Goal: Information Seeking & Learning: Learn about a topic

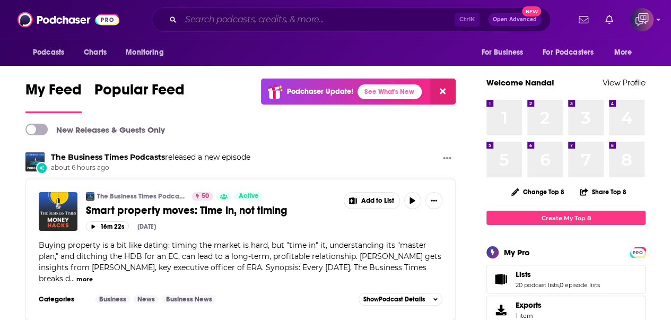
click at [250, 13] on input "Search podcasts, credits, & more..." at bounding box center [318, 19] width 274 height 17
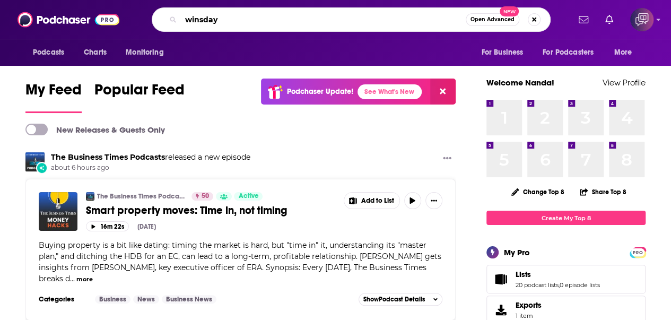
type input "winsday"
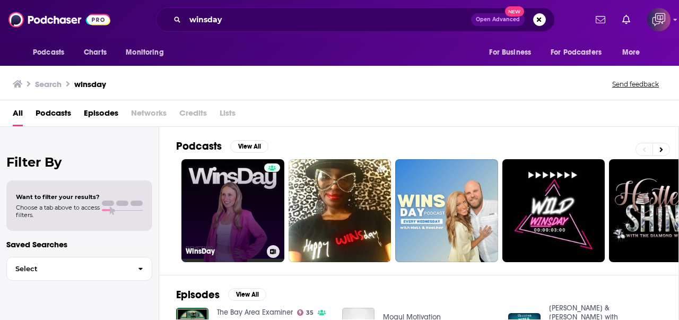
click at [236, 225] on link "WinsDay" at bounding box center [233, 210] width 103 height 103
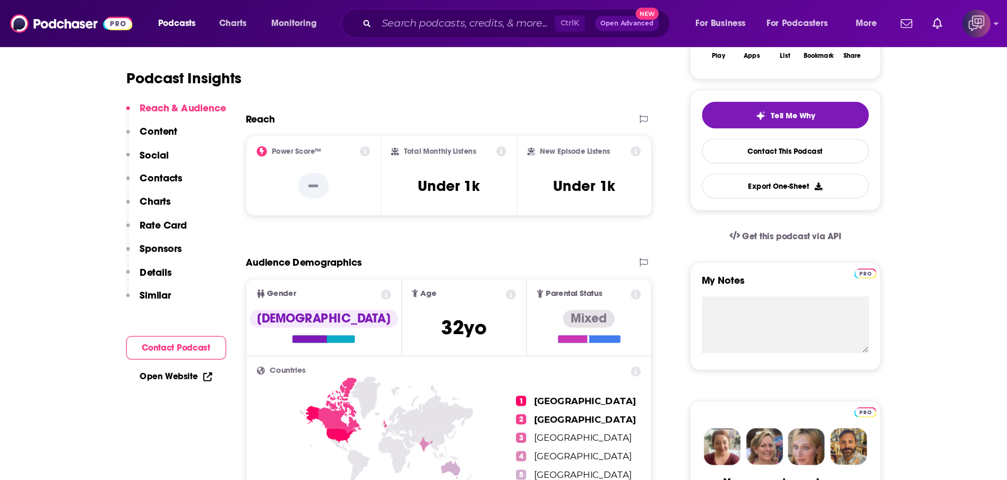
scroll to position [212, 0]
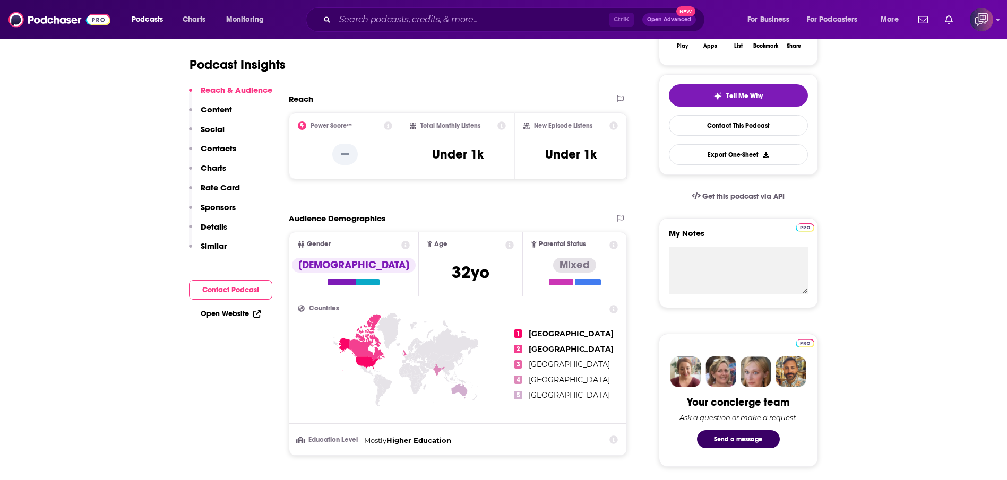
drag, startPoint x: 667, startPoint y: 2, endPoint x: 193, endPoint y: 405, distance: 622.1
click at [384, 22] on input "Search podcasts, credits, & more..." at bounding box center [472, 19] width 274 height 17
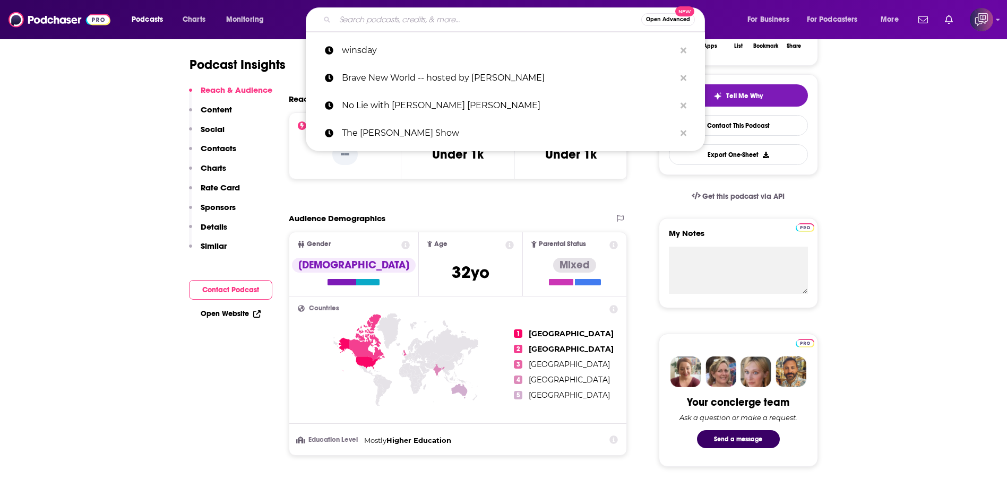
paste input "Resilient Entrepreneurs"
type input "Resilient Entrepreneurs"
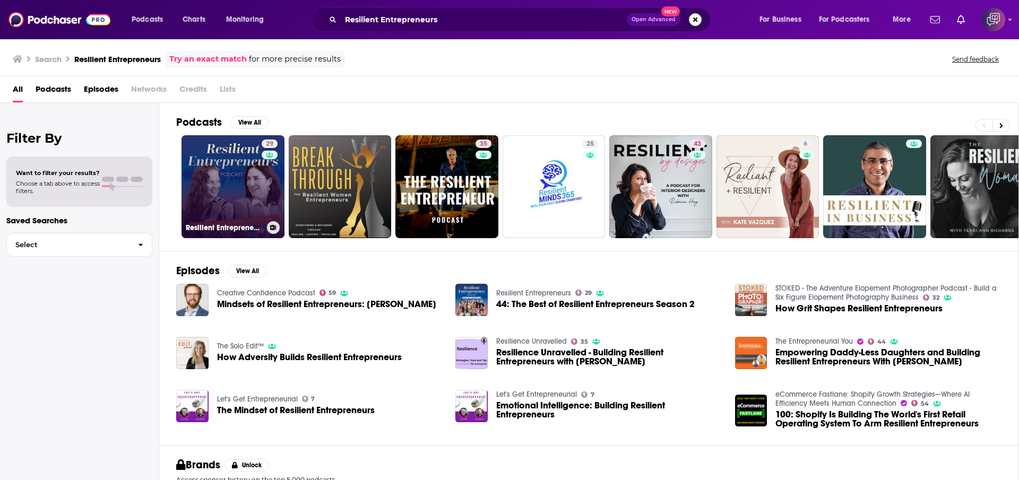
click at [211, 186] on link "29 Resilient Entrepreneurs" at bounding box center [233, 186] width 103 height 103
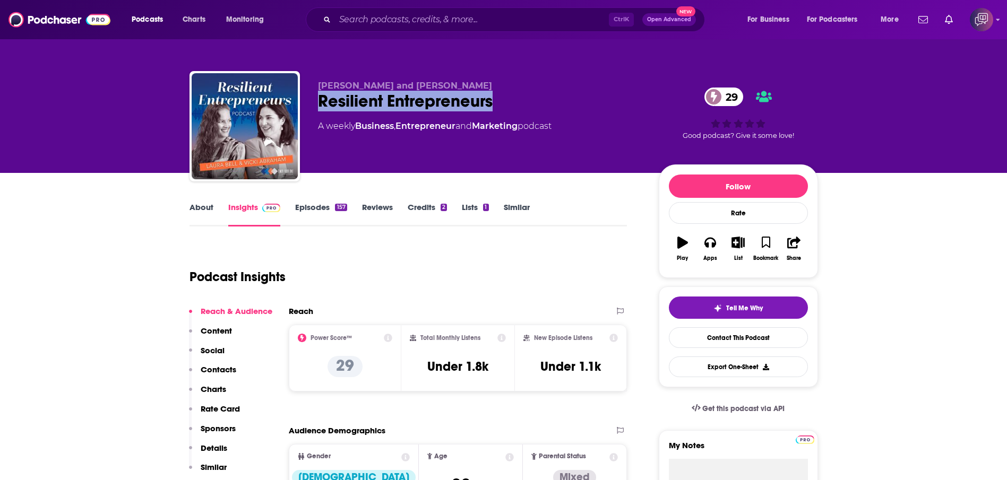
drag, startPoint x: 453, startPoint y: 102, endPoint x: 551, endPoint y: 115, distance: 98.5
click at [551, 115] on div "Vicki Abraham and Laura Bell Resilient Entrepreneurs 29 A weekly Business , Ent…" at bounding box center [504, 128] width 628 height 115
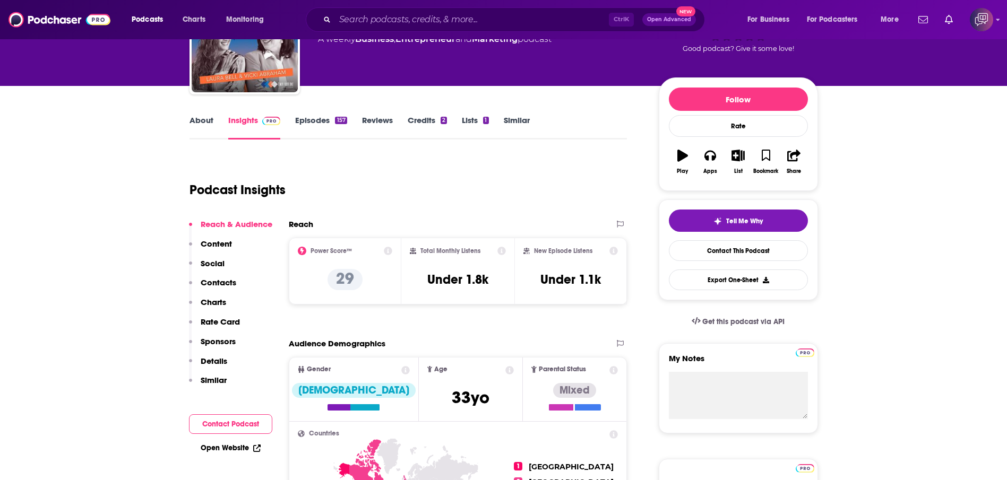
scroll to position [239, 0]
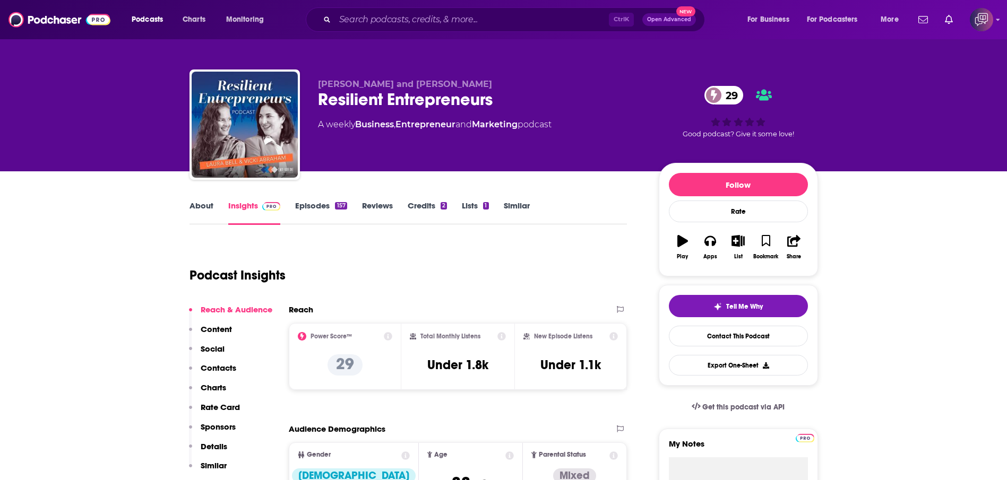
scroll to position [0, 0]
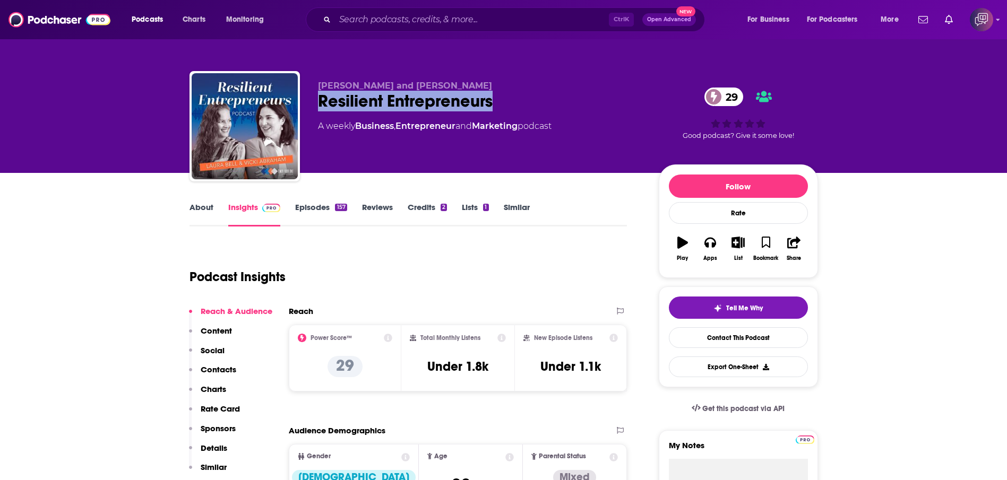
drag, startPoint x: 307, startPoint y: 100, endPoint x: 550, endPoint y: 97, distance: 243.1
click at [550, 97] on div "Vicki Abraham and Laura Bell Resilient Entrepreneurs 29 A weekly Business , Ent…" at bounding box center [504, 128] width 628 height 115
copy h2 "Resilient Entrepreneurs"
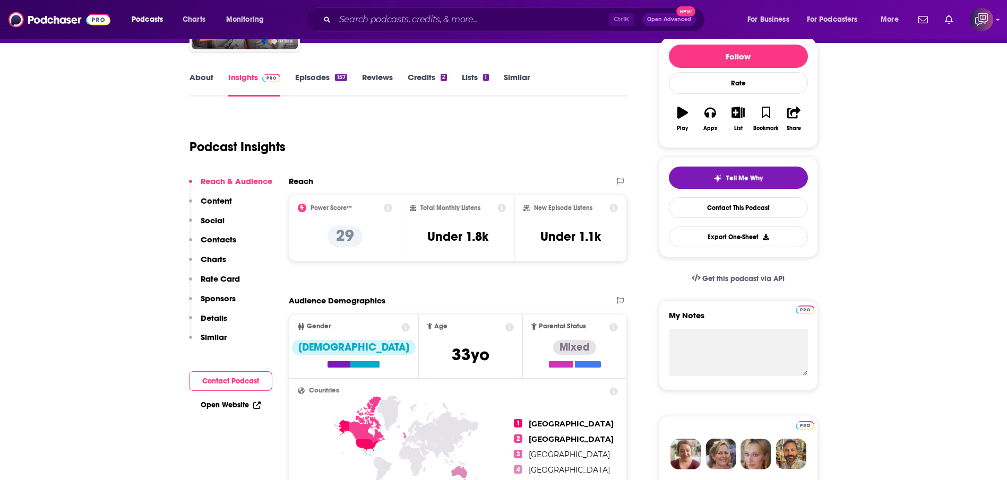
scroll to position [239, 0]
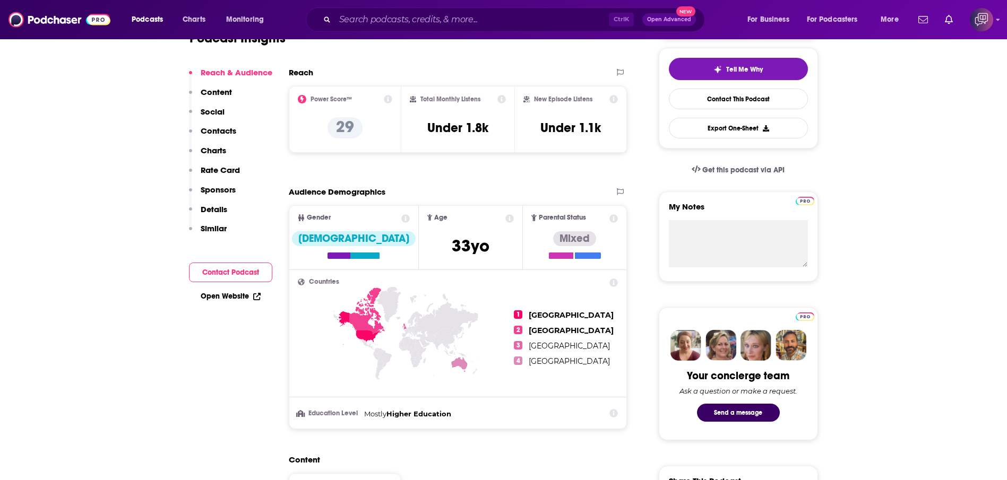
scroll to position [0, 0]
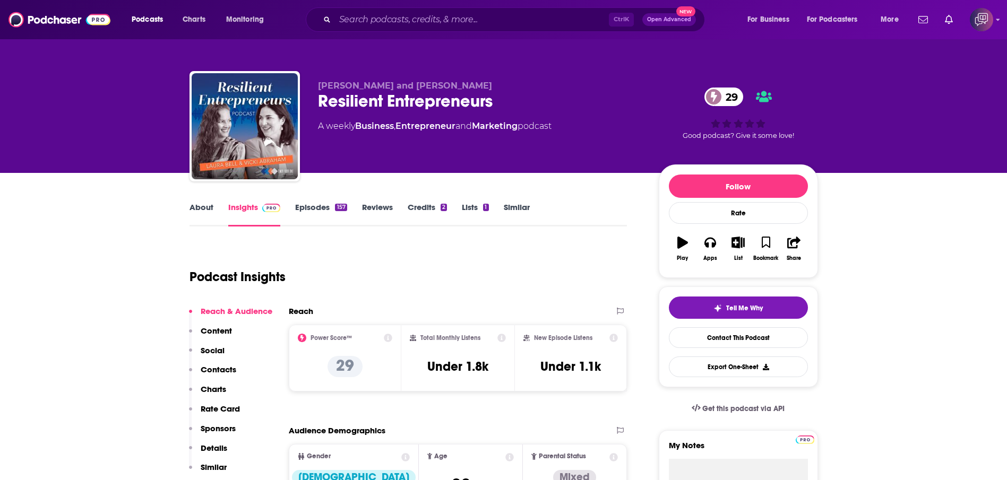
click at [378, 10] on div "Ctrl K Open Advanced New" at bounding box center [505, 19] width 399 height 24
click at [494, 19] on input "Search podcasts, credits, & more..." at bounding box center [472, 19] width 274 height 17
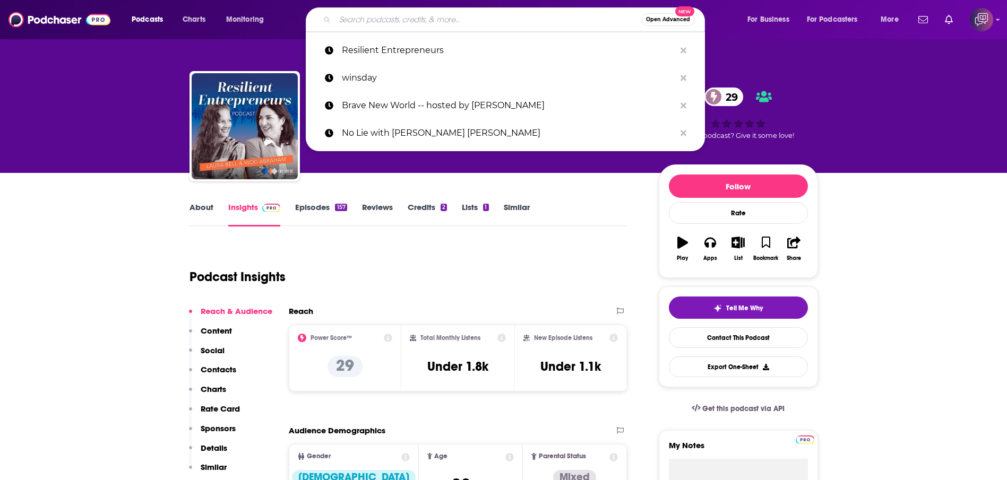
paste input "The Parenthood and Relationship Podcast"
type input "The Parenthood and Relationship Podcast"
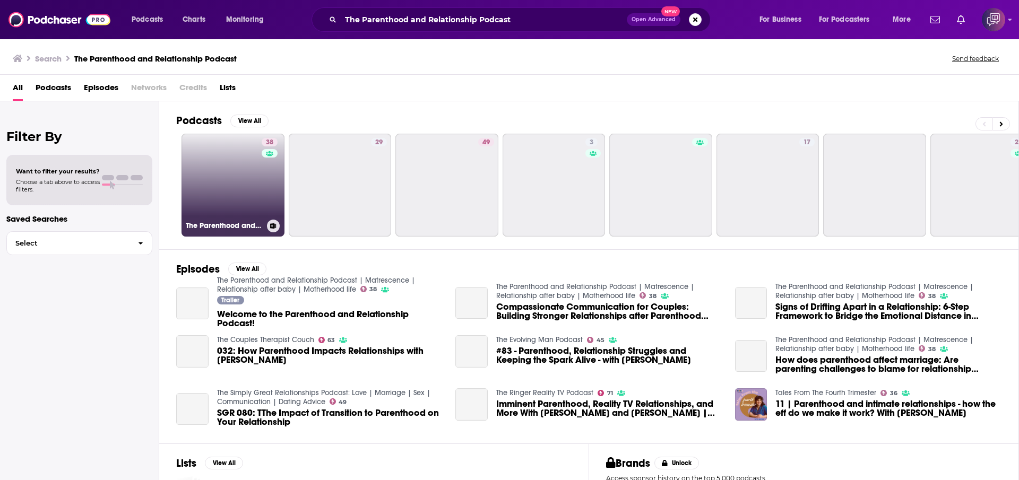
click at [229, 185] on link "38 The Parenthood and Relationship Podcast | Matrescence | Relationship after b…" at bounding box center [233, 185] width 103 height 103
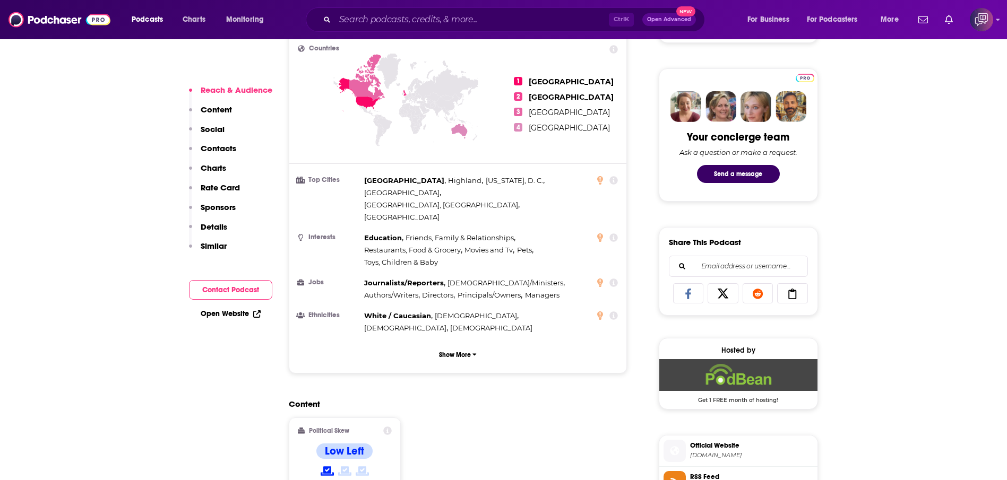
scroll to position [398, 0]
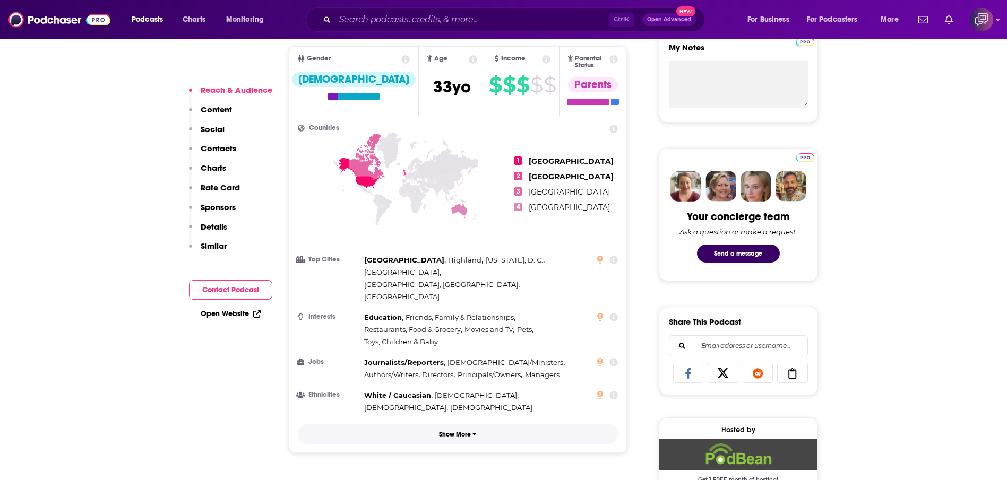
click at [458, 320] on button "Show More" at bounding box center [458, 435] width 321 height 20
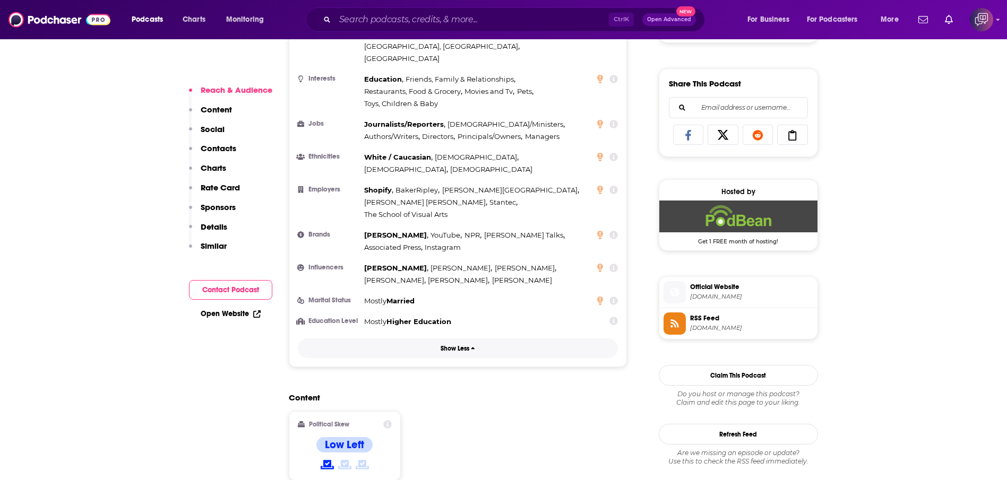
scroll to position [637, 0]
click at [449, 320] on p "Show Less" at bounding box center [455, 348] width 29 height 7
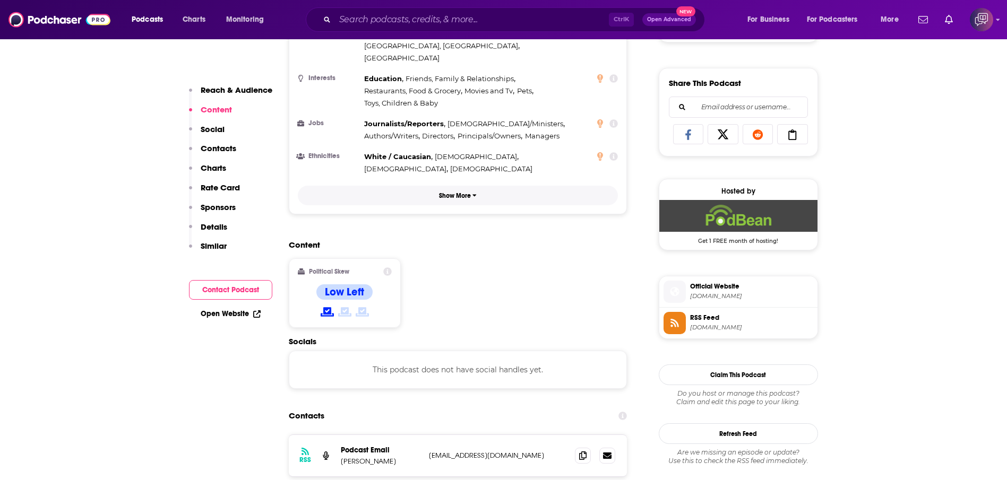
scroll to position [478, 0]
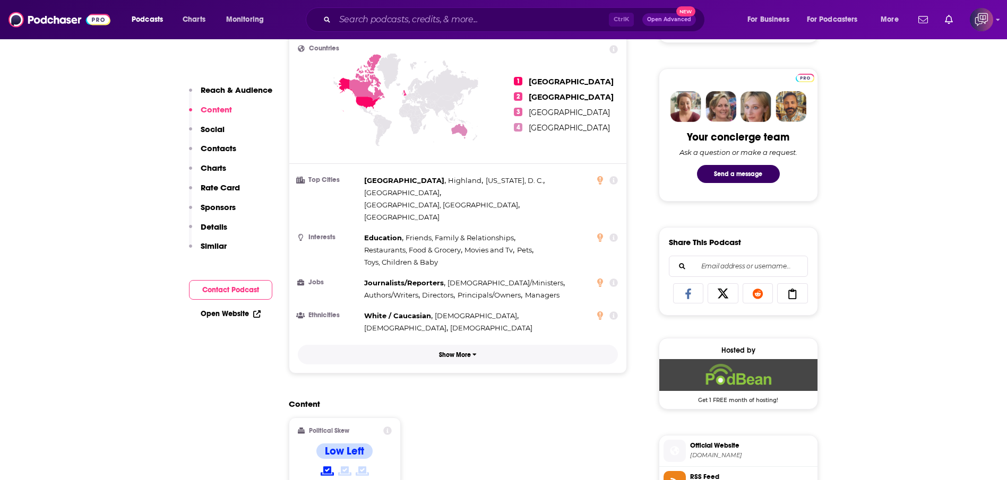
click at [449, 320] on button "Show More" at bounding box center [458, 355] width 321 height 20
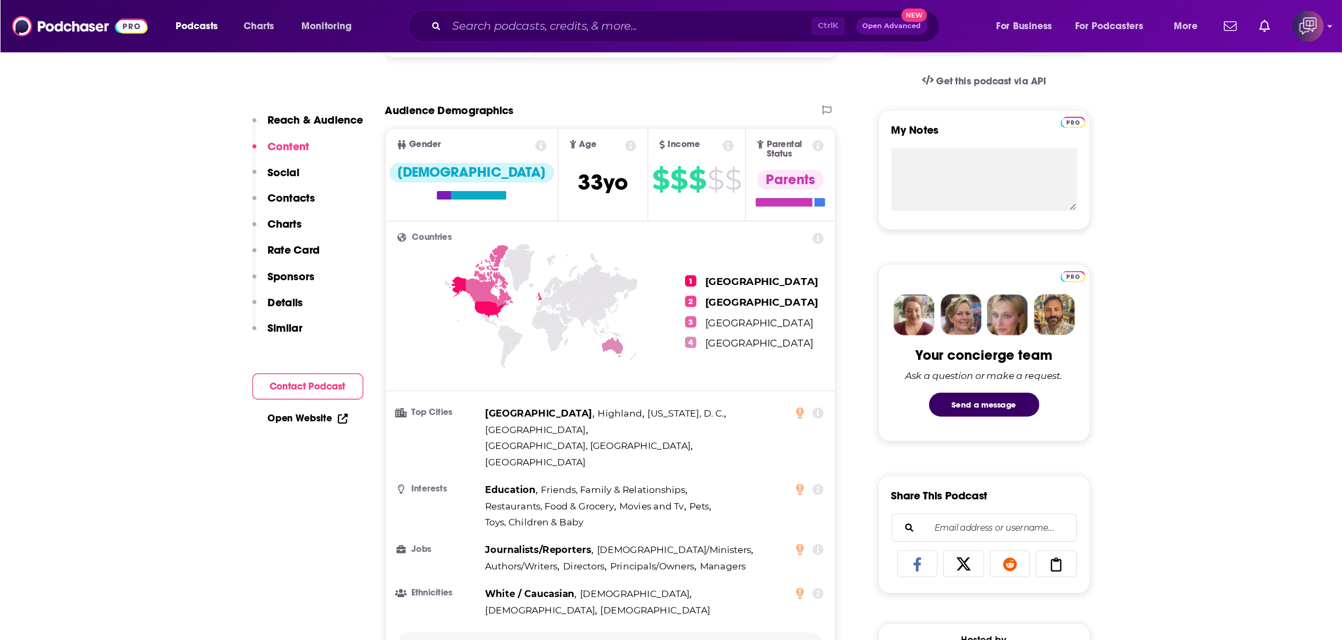
scroll to position [318, 0]
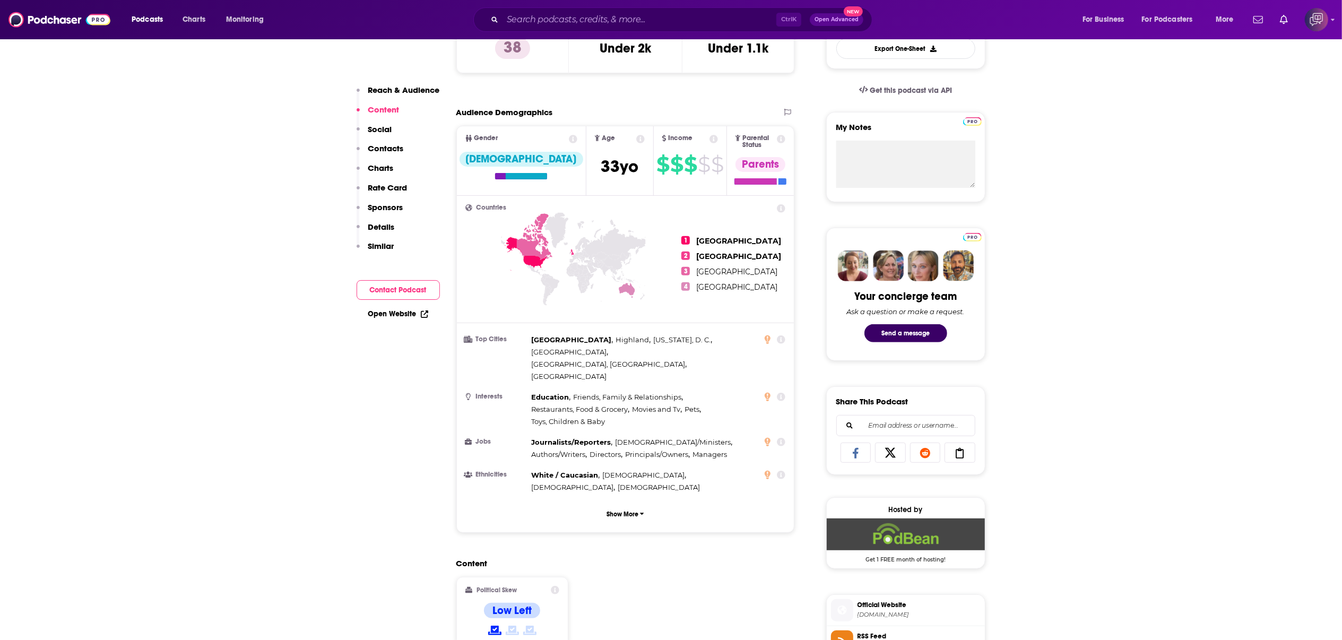
drag, startPoint x: 1273, startPoint y: 277, endPoint x: 1296, endPoint y: 284, distance: 24.4
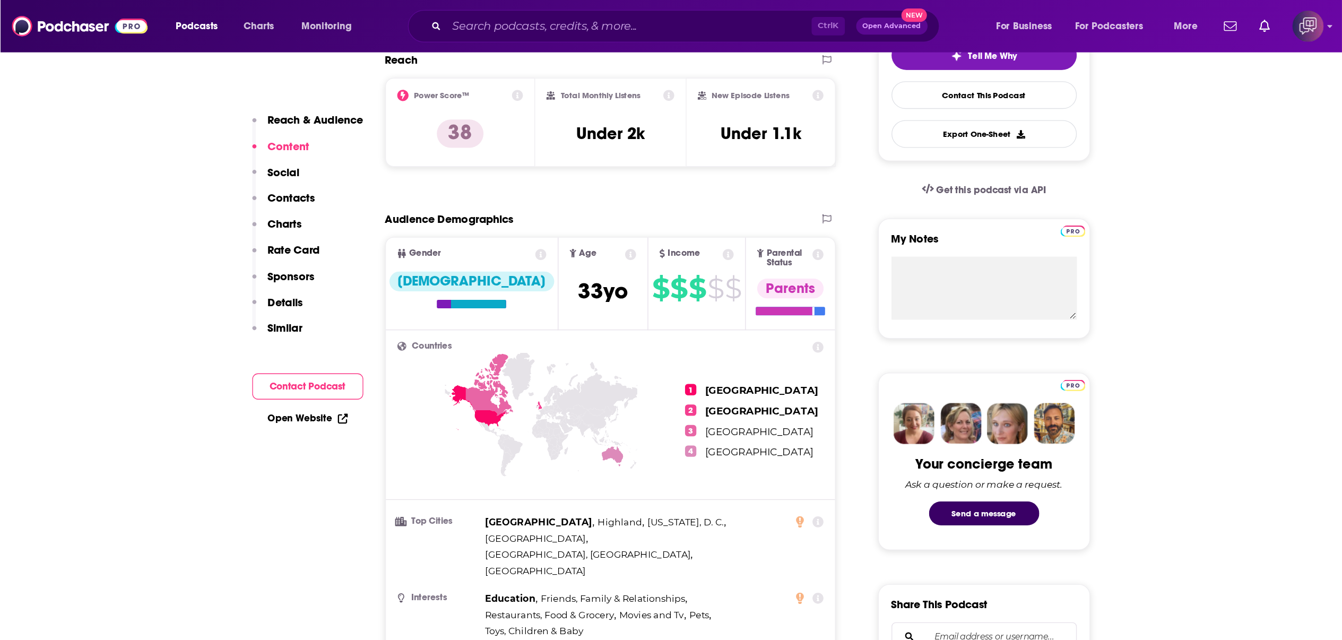
scroll to position [266, 0]
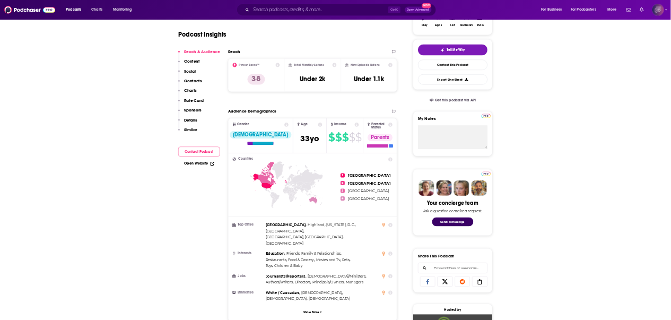
scroll to position [0, 0]
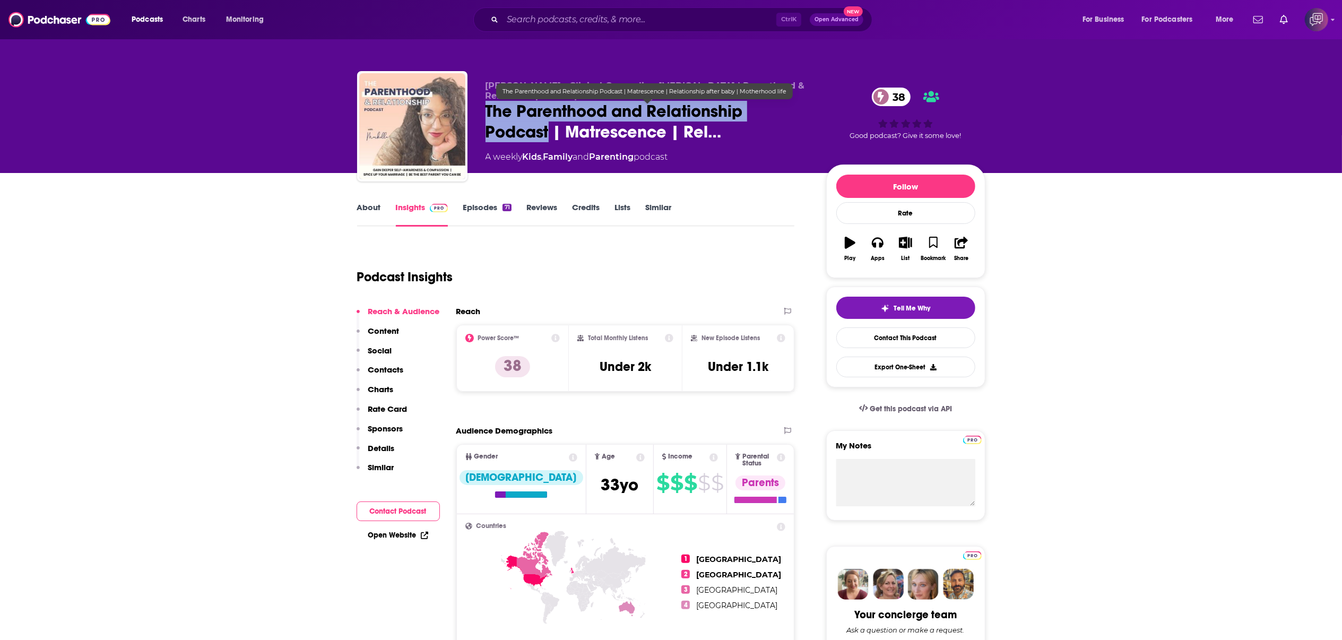
drag, startPoint x: 482, startPoint y: 108, endPoint x: 548, endPoint y: 129, distance: 69.2
click at [548, 129] on div "Markella Kaplani - Clinical-Counseling Psychologist | Parenthood & Relationship…" at bounding box center [671, 128] width 628 height 115
copy h2 "The Parenthood and Relationship Podcast"
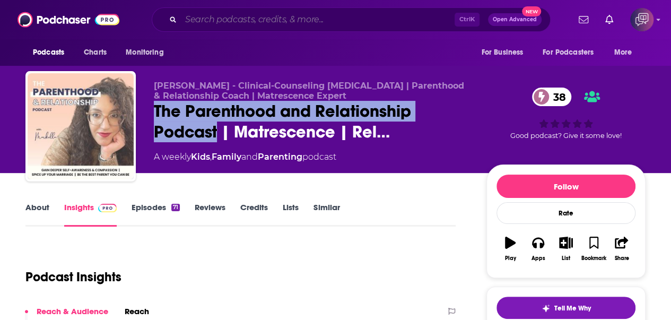
click at [240, 19] on input "Search podcasts, credits, & more..." at bounding box center [318, 19] width 274 height 17
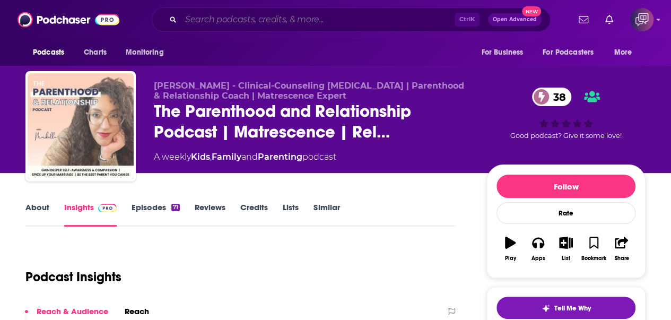
paste input "Boss Babe Reset"
type input "Boss Babe Reset"
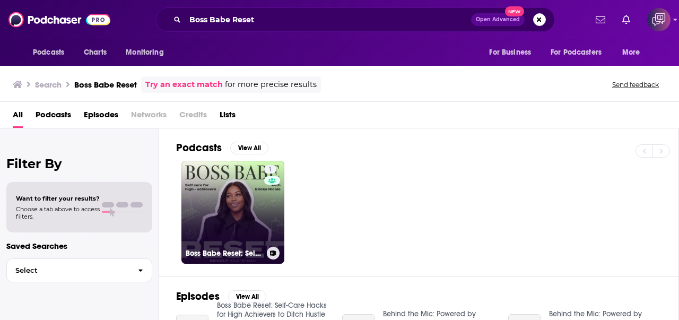
click at [248, 203] on link "1 Boss Babe Reset: Self-Care Hacks for High Achievers to Ditch Hustle Culture, …" at bounding box center [233, 212] width 103 height 103
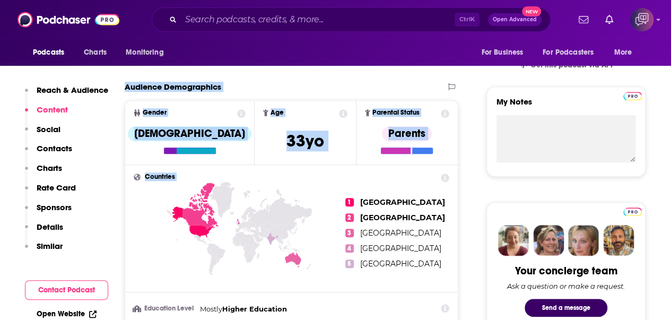
scroll to position [425, 0]
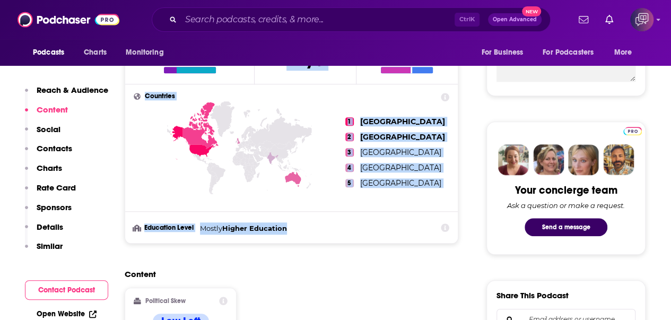
drag, startPoint x: 126, startPoint y: 163, endPoint x: 395, endPoint y: 236, distance: 278.4
click at [395, 236] on section "Audience Demographics Gender Female Age 33 yo Parental Status Parents Countries…" at bounding box center [292, 122] width 334 height 243
copy section "Audience Demographics Gender Female Age 33 yo Parental Status Parents Countries…"
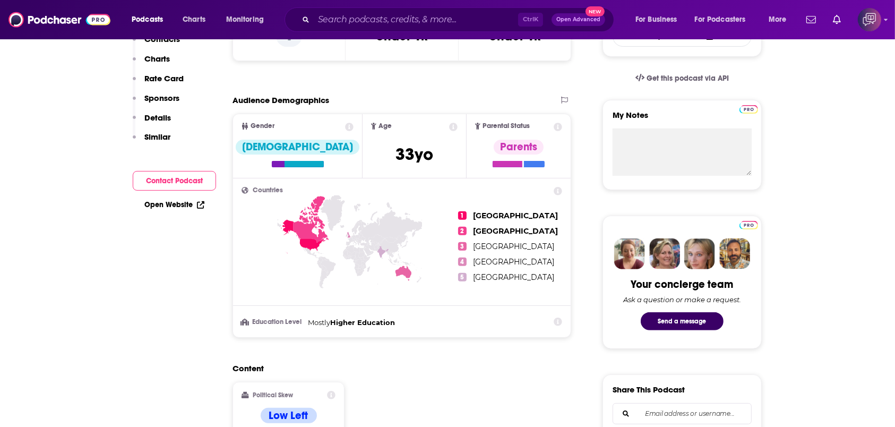
scroll to position [0, 0]
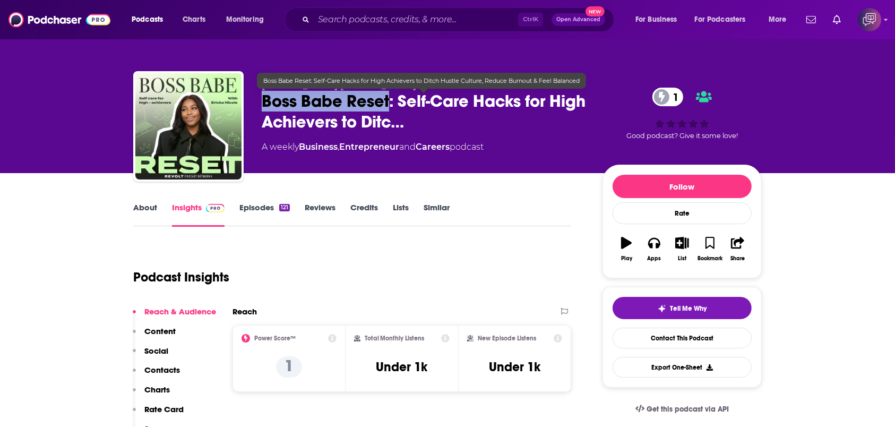
drag, startPoint x: 259, startPoint y: 101, endPoint x: 389, endPoint y: 102, distance: 130.1
click at [389, 102] on div "Ericka Nicole Boss Babe Reset: Self-Care Hacks for High Achievers to Ditc… 1 A …" at bounding box center [447, 128] width 628 height 115
copy h2 "Boss Babe Reset"
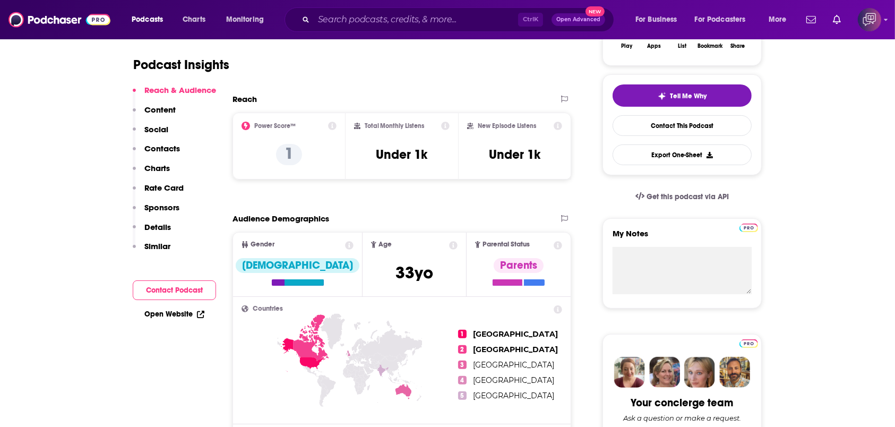
scroll to position [354, 0]
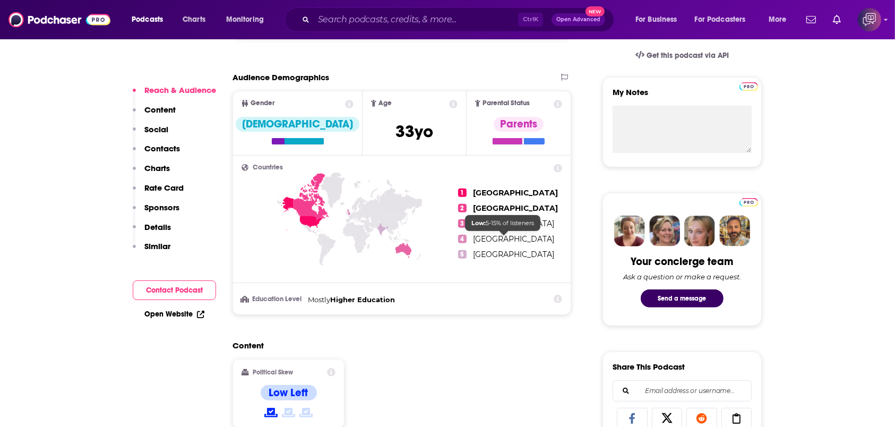
drag, startPoint x: 458, startPoint y: 188, endPoint x: 495, endPoint y: 254, distance: 75.3
click at [512, 248] on div "1 United States 2 Canada 3 Australia 4 United Kingdom 5 India" at bounding box center [402, 223] width 321 height 119
click at [497, 251] on ul "1 United States 2 Canada 3 Australia 4 United Kingdom 5 India" at bounding box center [510, 223] width 104 height 119
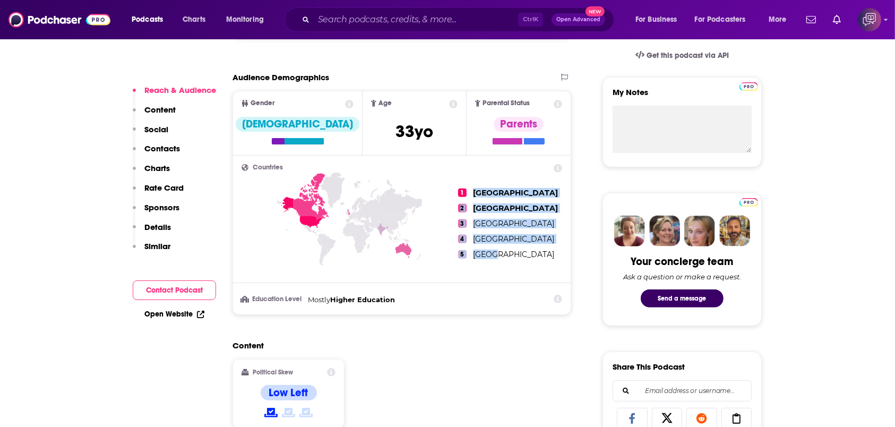
drag, startPoint x: 496, startPoint y: 254, endPoint x: 476, endPoint y: 193, distance: 64.0
click at [475, 189] on ul "1 United States 2 Canada 3 Australia 4 United Kingdom 5 India" at bounding box center [510, 223] width 104 height 119
drag, startPoint x: 474, startPoint y: 187, endPoint x: 505, endPoint y: 255, distance: 74.1
click at [505, 255] on ul "1 United States 2 Canada 3 Australia 4 United Kingdom 5 India" at bounding box center [510, 223] width 104 height 119
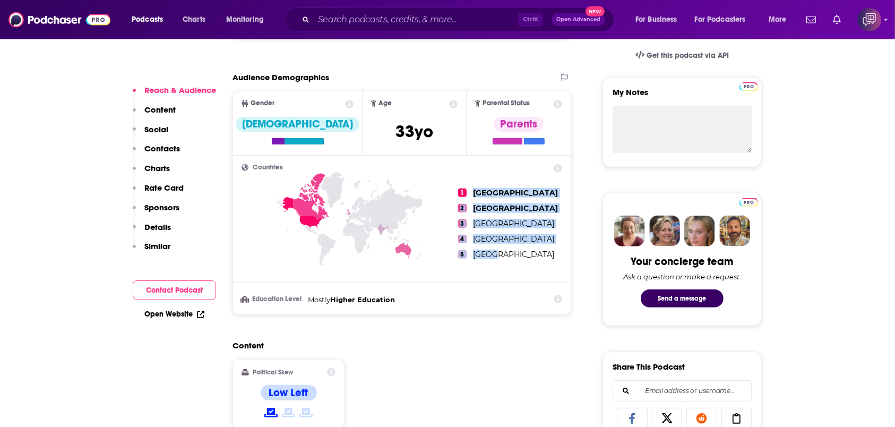
copy ul "United States 2 Canada 3 Australia 4 United Kingdom 5 India"
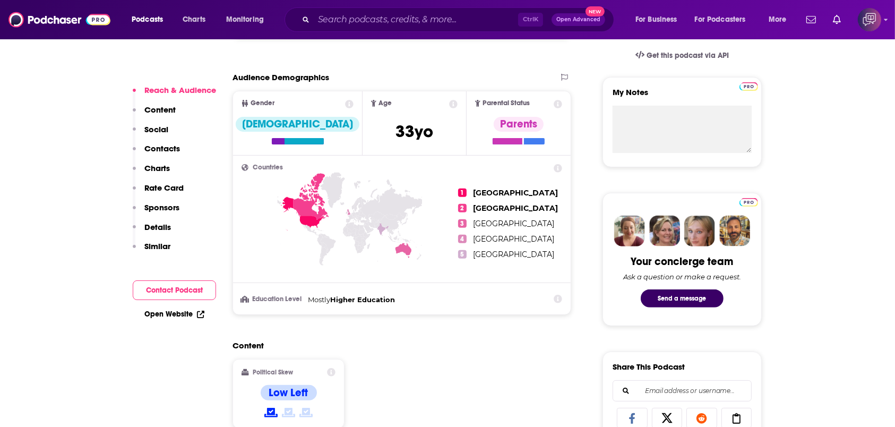
click at [380, 19] on input "Search podcasts, credits, & more..." at bounding box center [416, 19] width 204 height 17
paste input "Madness Cafe"
type input "Madness Cafe"
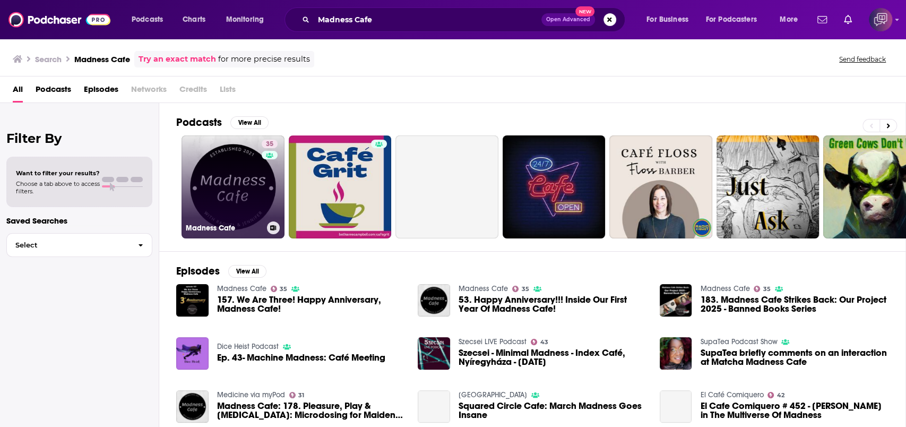
click at [239, 163] on link "35 Madness Cafe" at bounding box center [233, 186] width 103 height 103
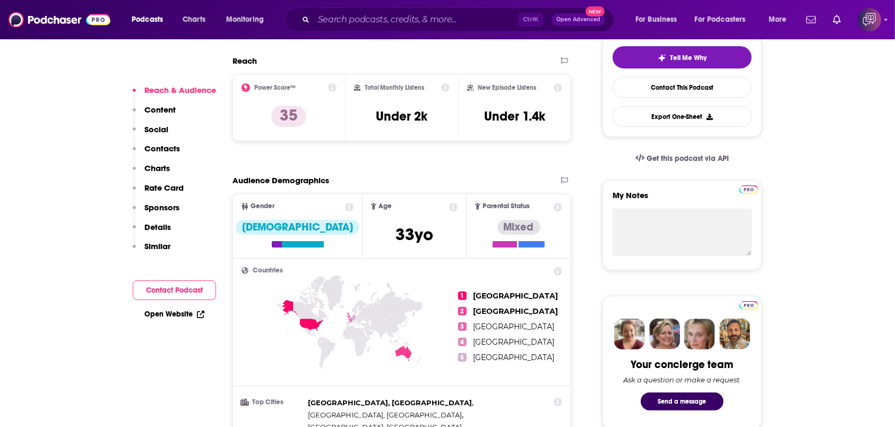
scroll to position [283, 0]
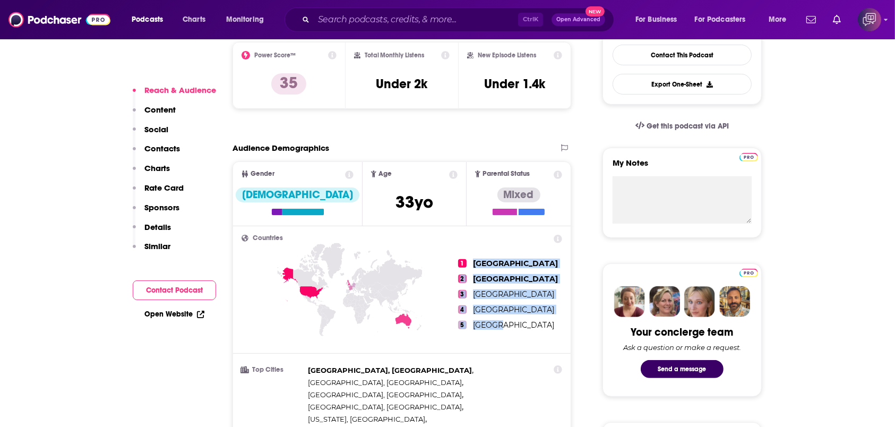
drag, startPoint x: 505, startPoint y: 322, endPoint x: 464, endPoint y: 259, distance: 75.7
click at [464, 259] on ul "1 United States 2 Australia 3 United Kingdom 4 France 5 Germany" at bounding box center [510, 294] width 104 height 119
copy ul "United States 2 Australia 3 United Kingdom 4 France 5 German"
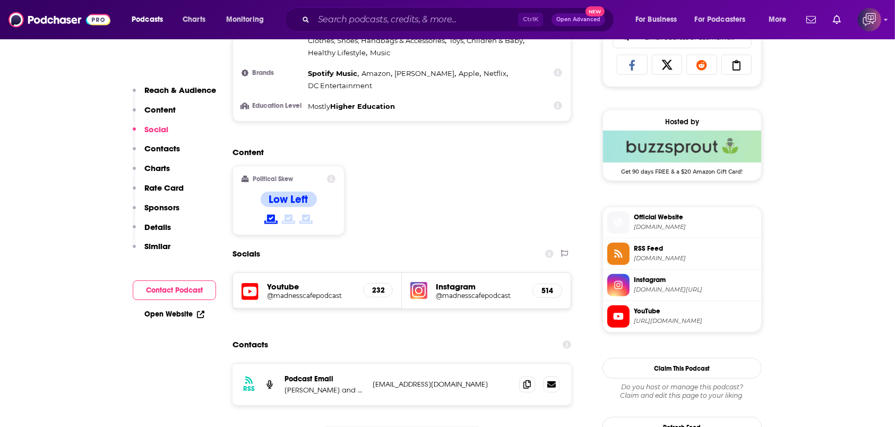
scroll to position [425, 0]
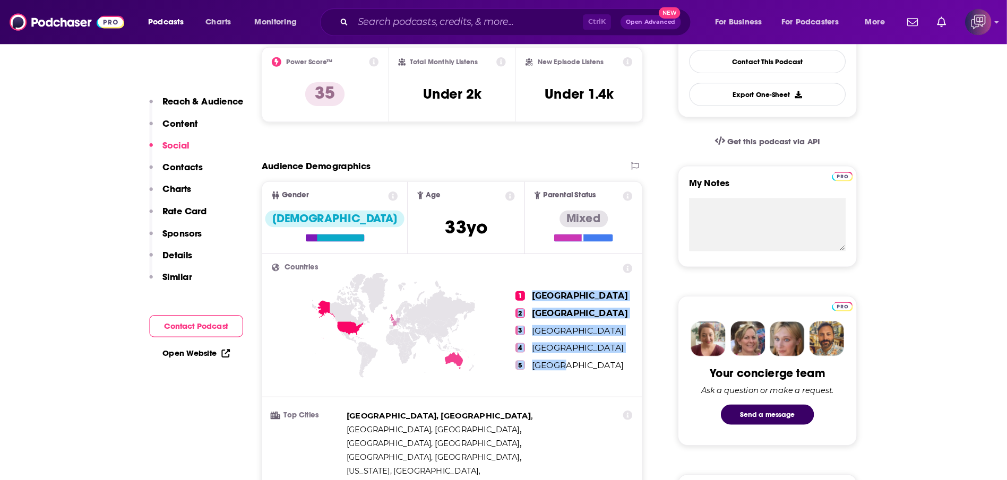
scroll to position [283, 0]
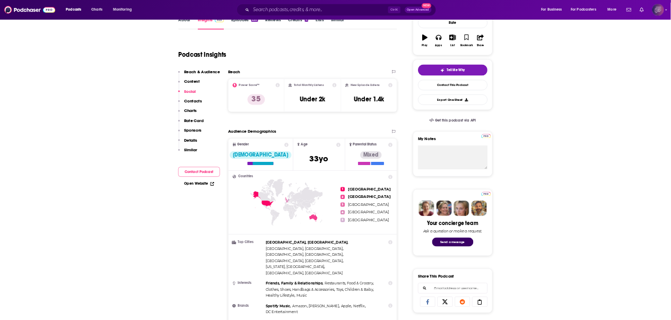
scroll to position [257, 0]
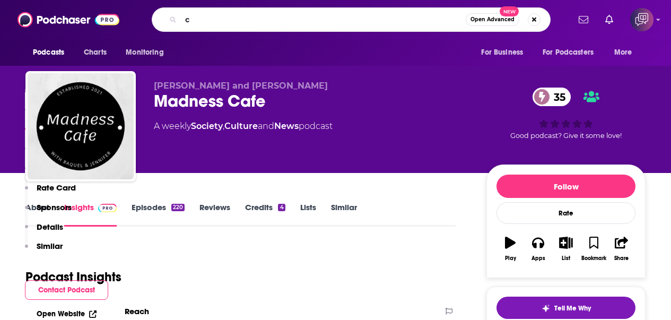
scroll to position [257, 0]
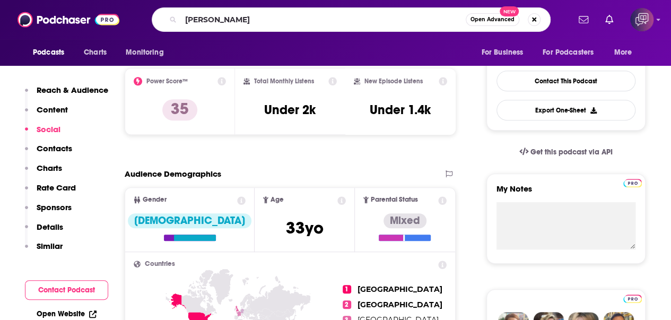
type input "chuck jaffe"
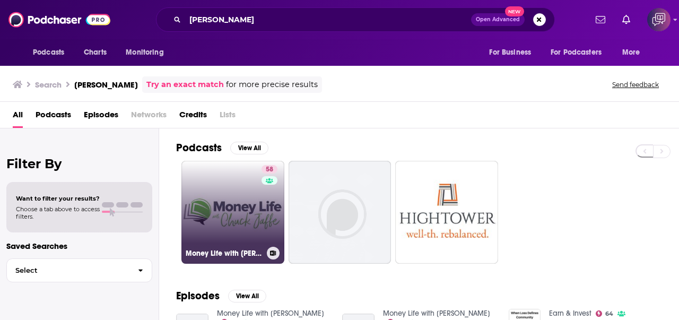
click at [237, 197] on link "58 Money Life with Chuck Jaffe" at bounding box center [233, 212] width 103 height 103
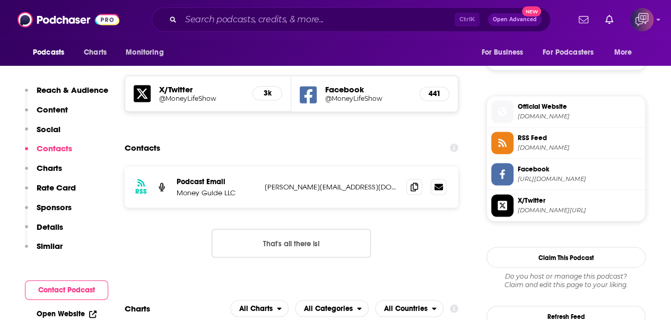
scroll to position [849, 0]
